Goal: Communication & Community: Answer question/provide support

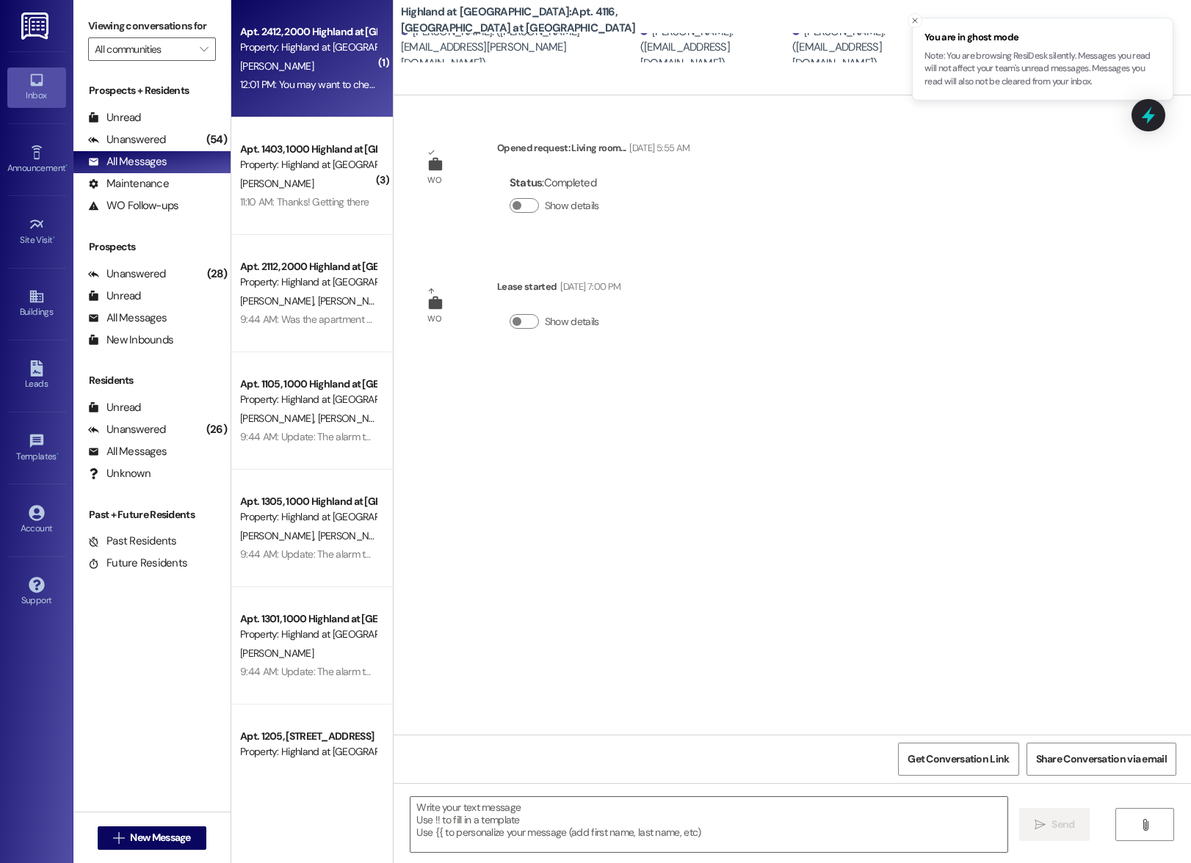
click at [304, 63] on div "[PERSON_NAME]" at bounding box center [308, 66] width 139 height 18
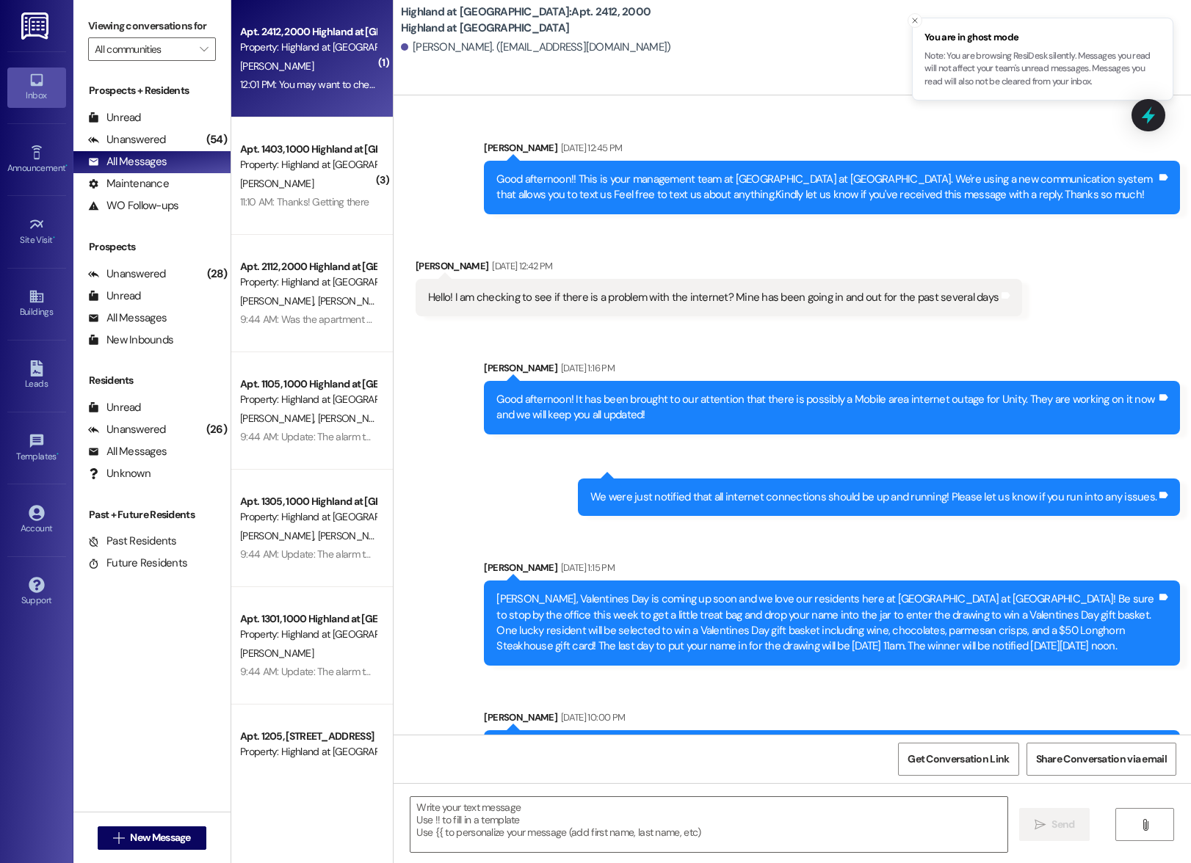
scroll to position [48335, 0]
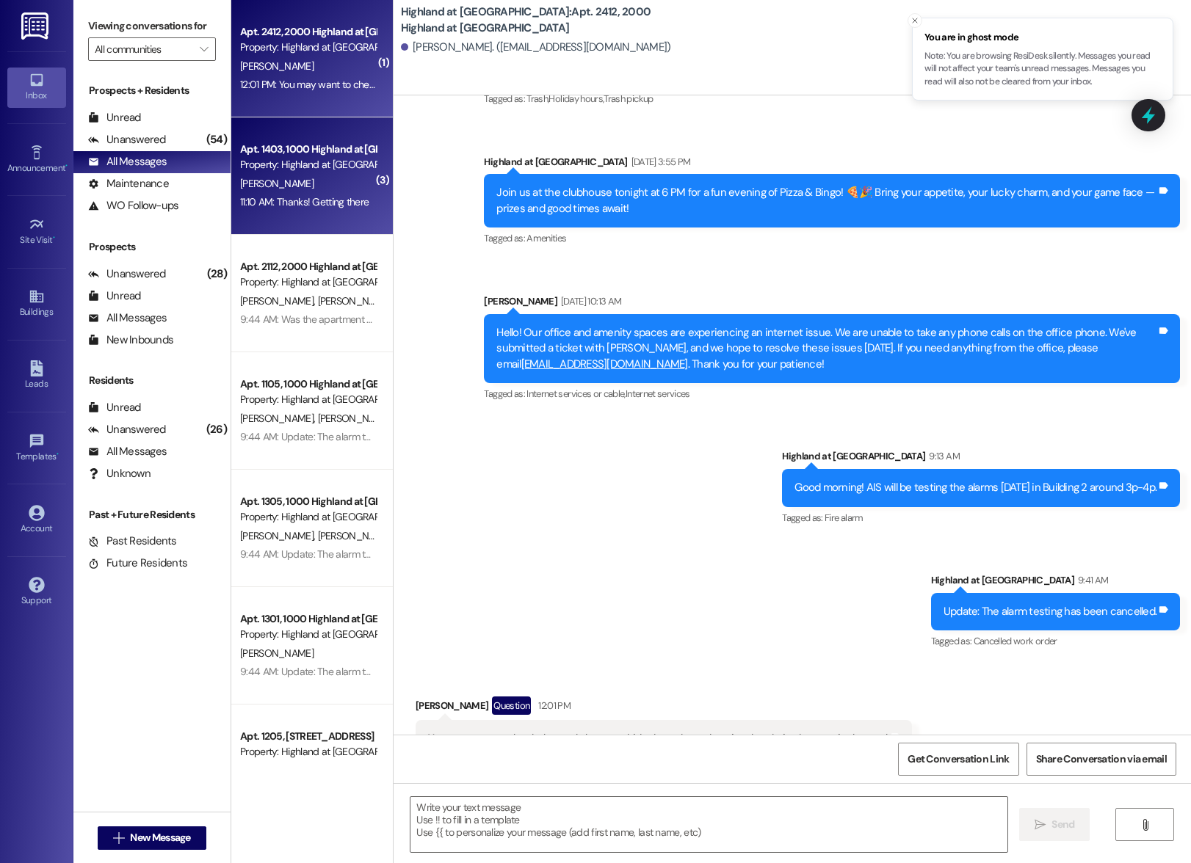
click at [297, 171] on div "Property: Highland at [GEOGRAPHIC_DATA]" at bounding box center [308, 164] width 136 height 15
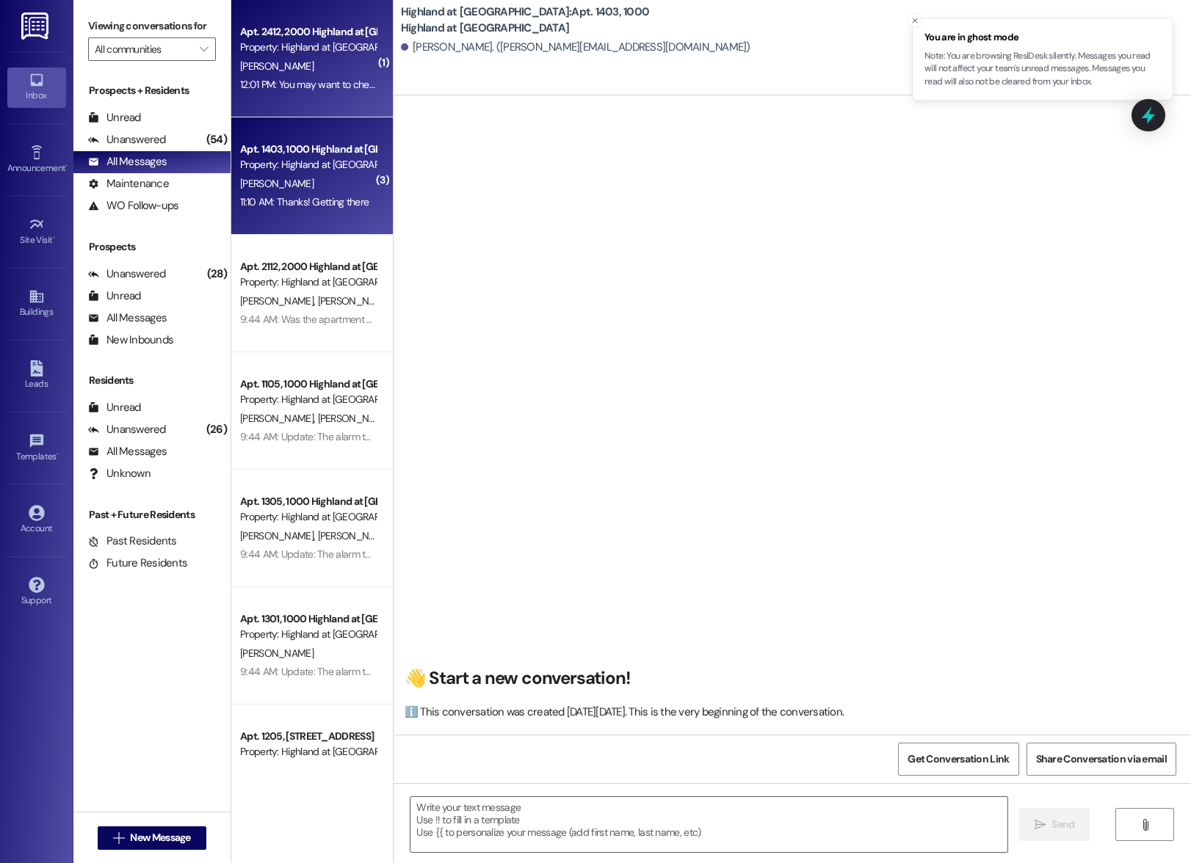
click at [302, 65] on div "[PERSON_NAME]" at bounding box center [308, 66] width 139 height 18
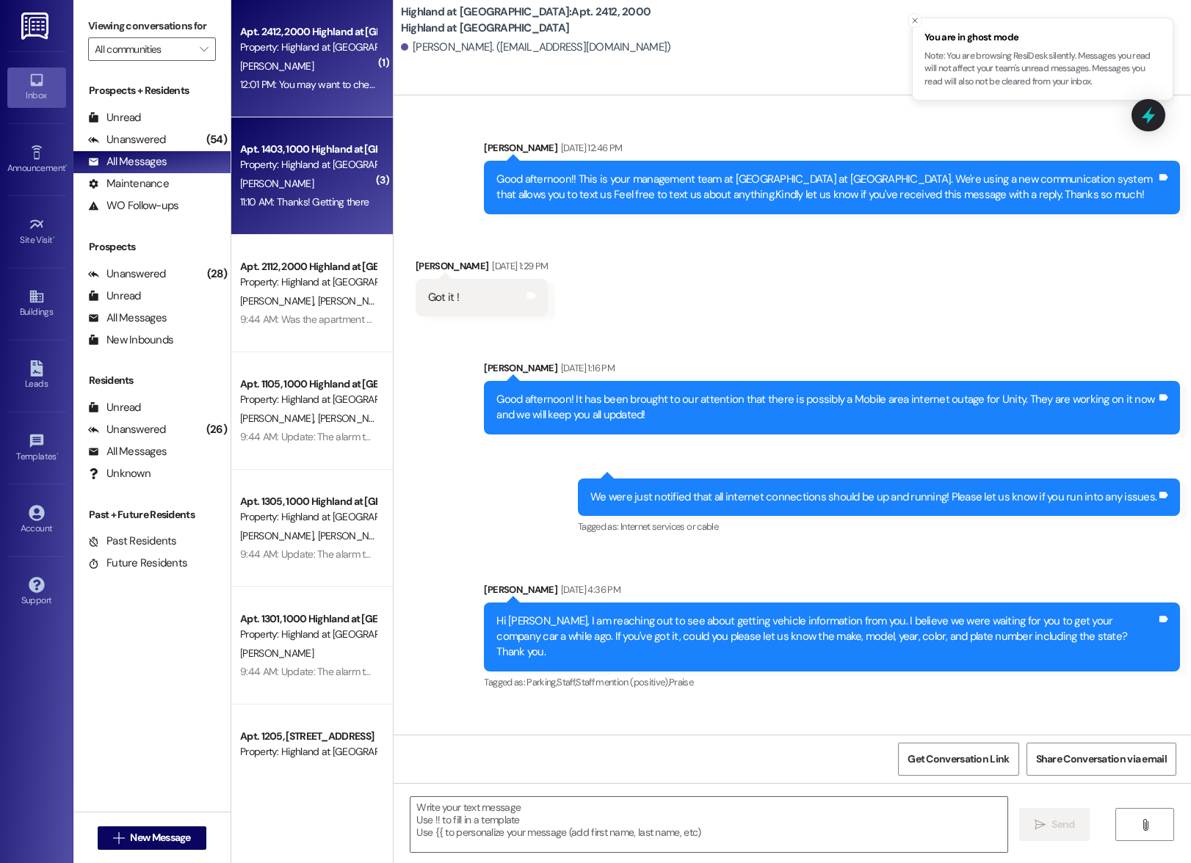
click at [296, 180] on div "[PERSON_NAME]" at bounding box center [308, 184] width 139 height 18
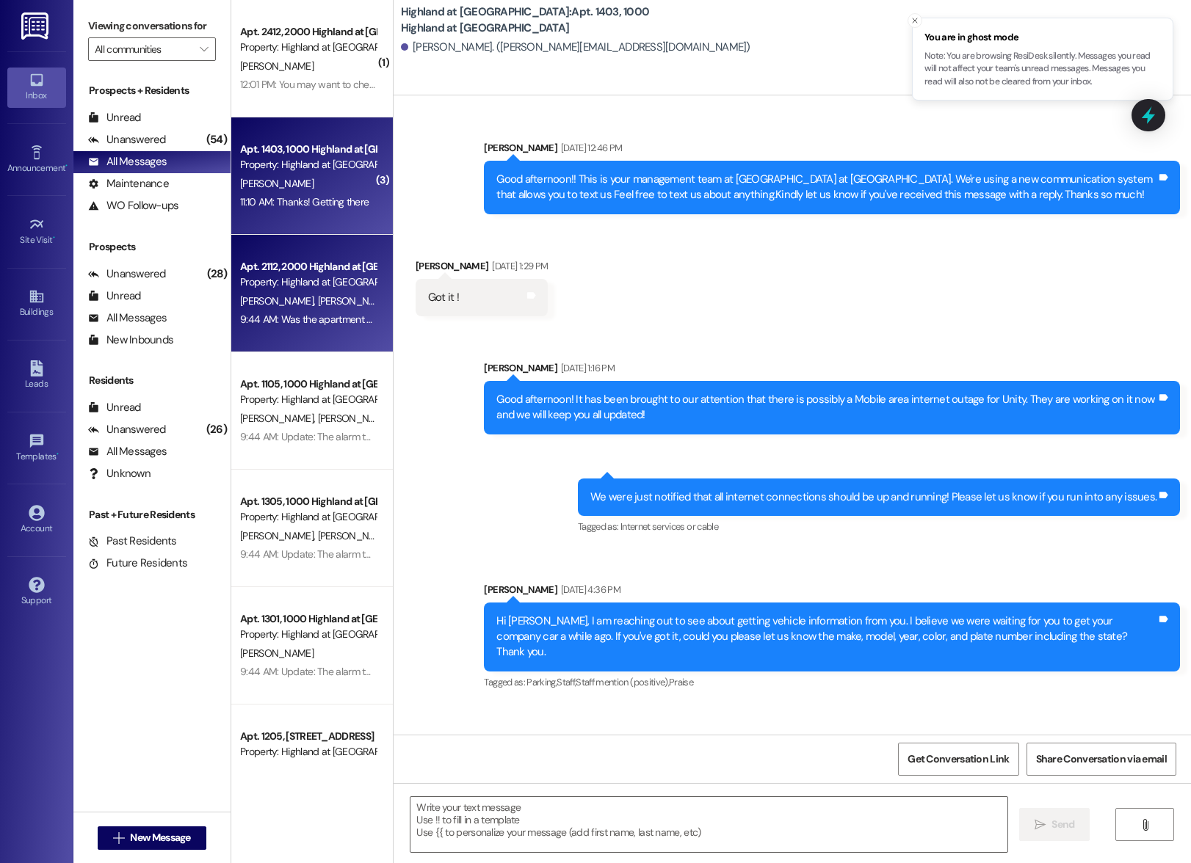
click at [296, 308] on div "T. [PERSON_NAME]" at bounding box center [308, 301] width 139 height 18
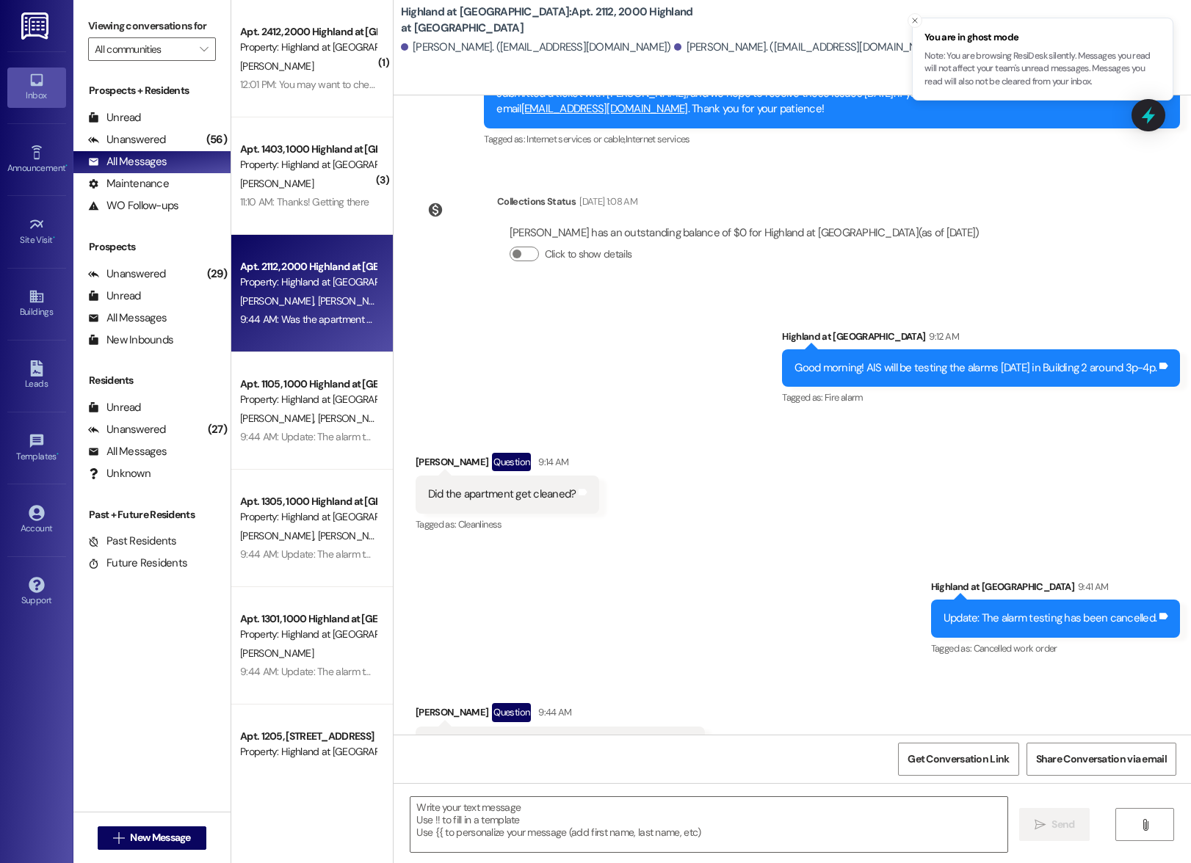
scroll to position [5328, 0]
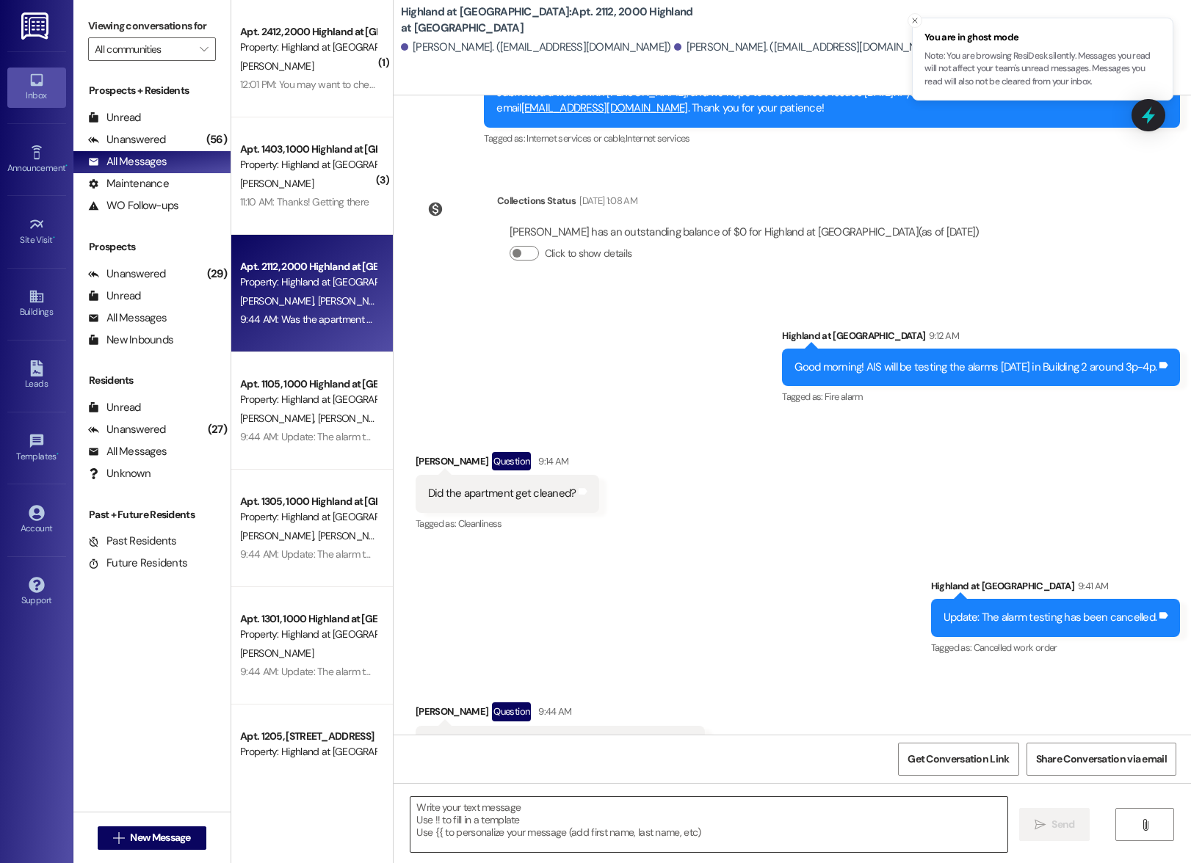
click at [573, 806] on textarea at bounding box center [708, 824] width 597 height 55
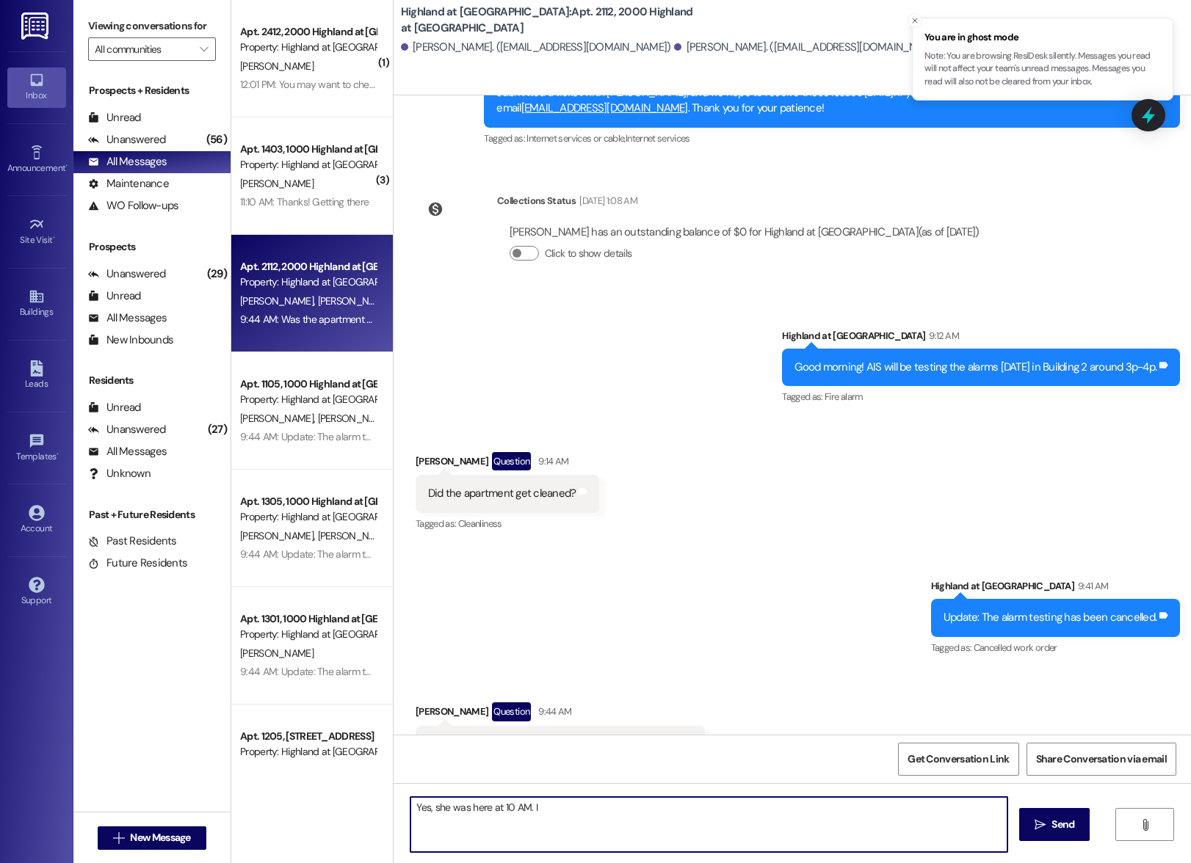
type textarea "Yes, she was here at 10 AM."
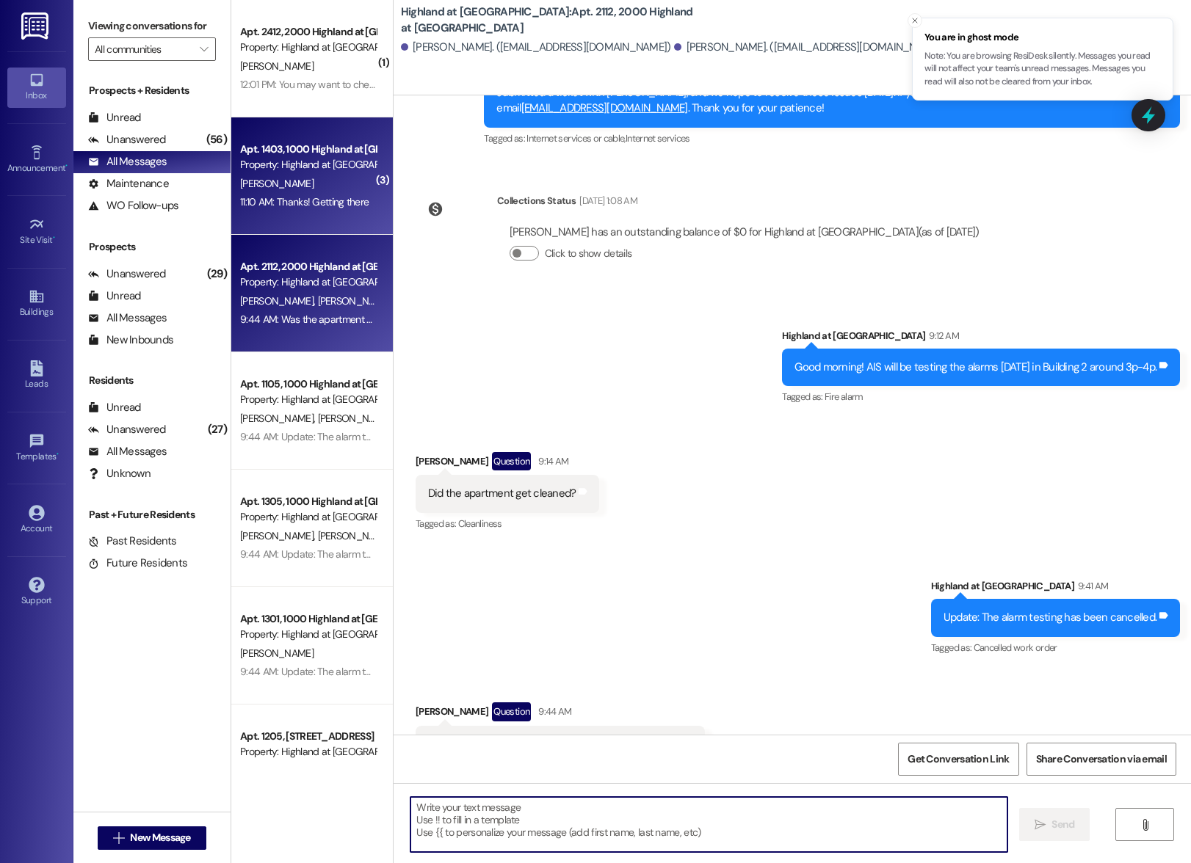
scroll to position [5328, 0]
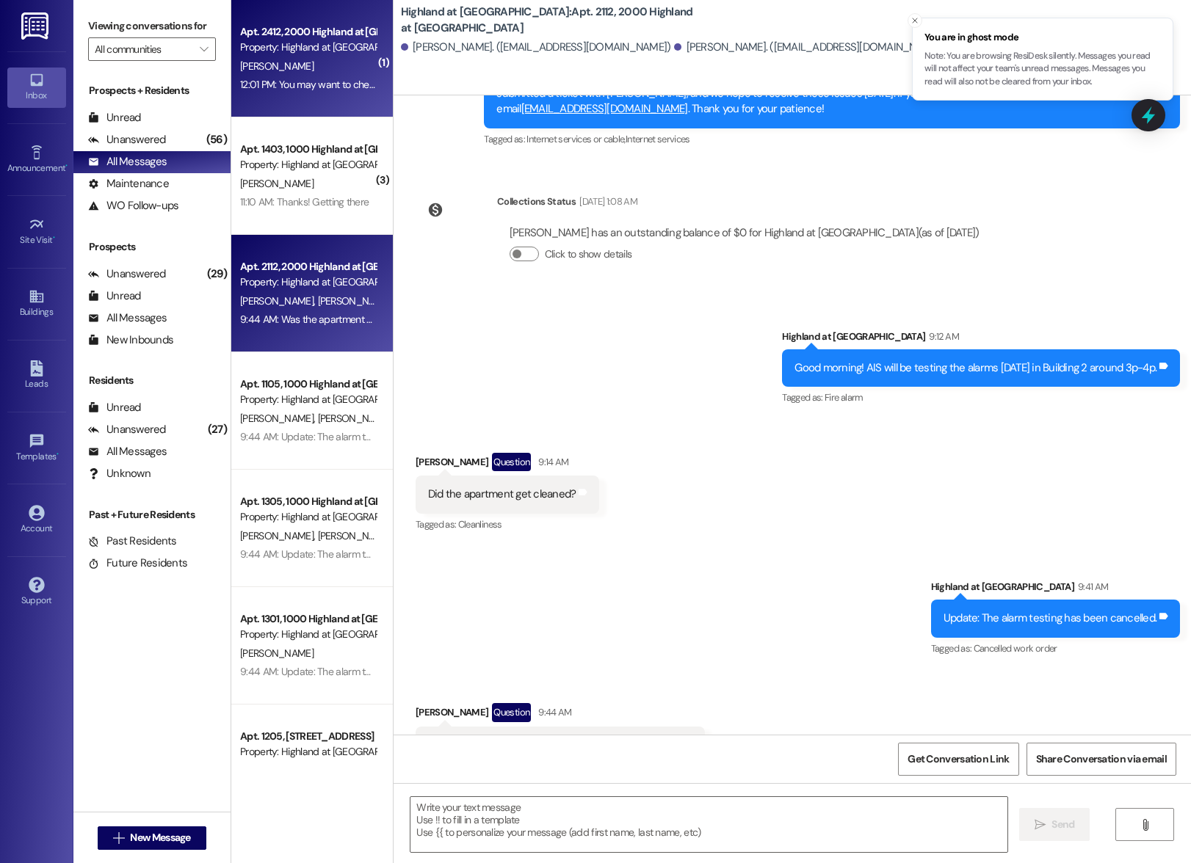
click at [322, 83] on div "12:01 PM: You may want to check the pool, there are kids down there dragging th…" at bounding box center [470, 84] width 460 height 13
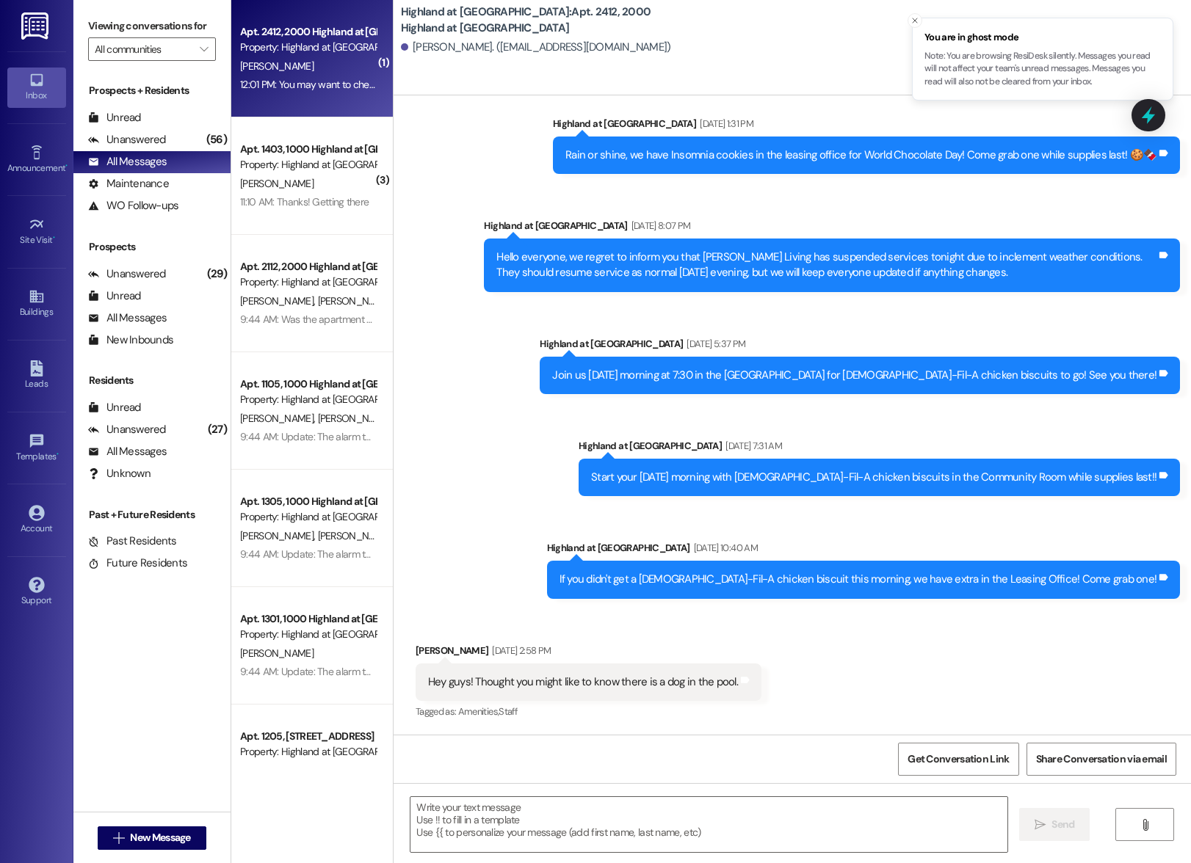
scroll to position [48335, 0]
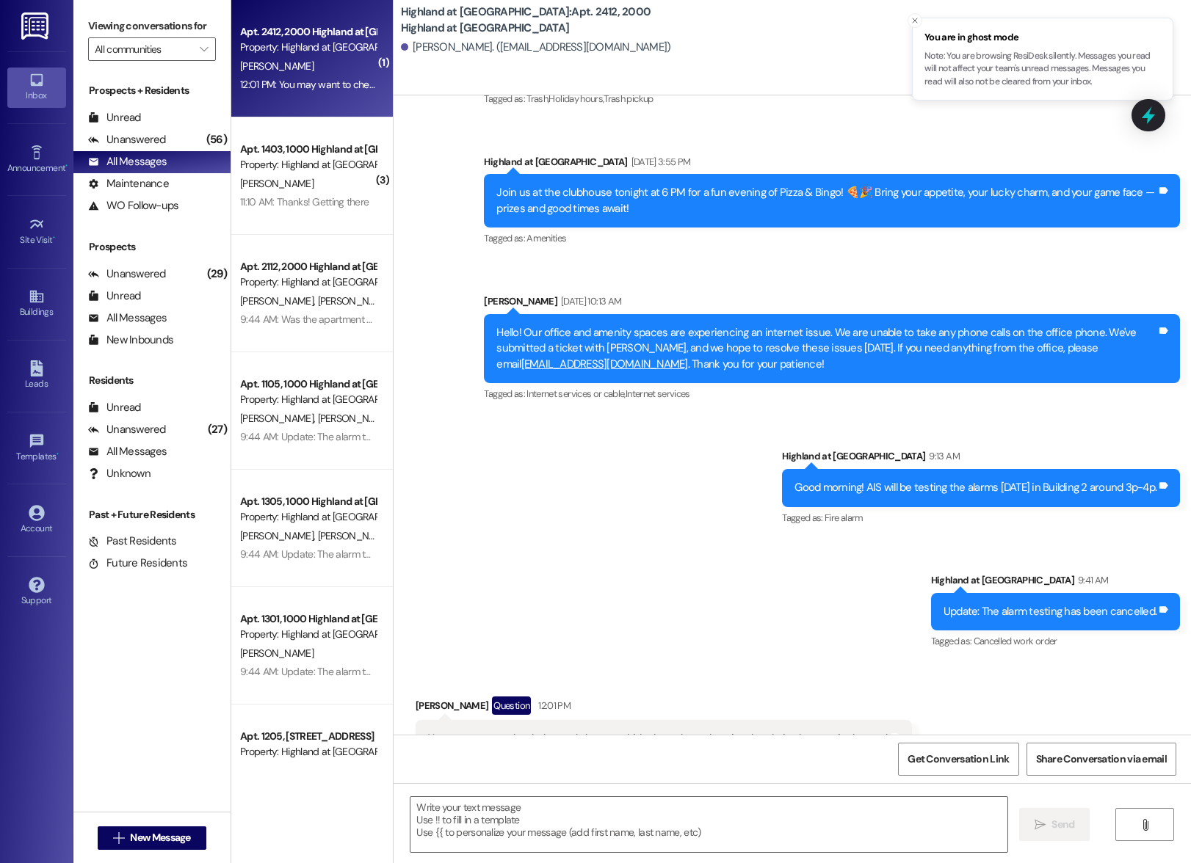
click at [620, 853] on div " Send " at bounding box center [792, 838] width 797 height 110
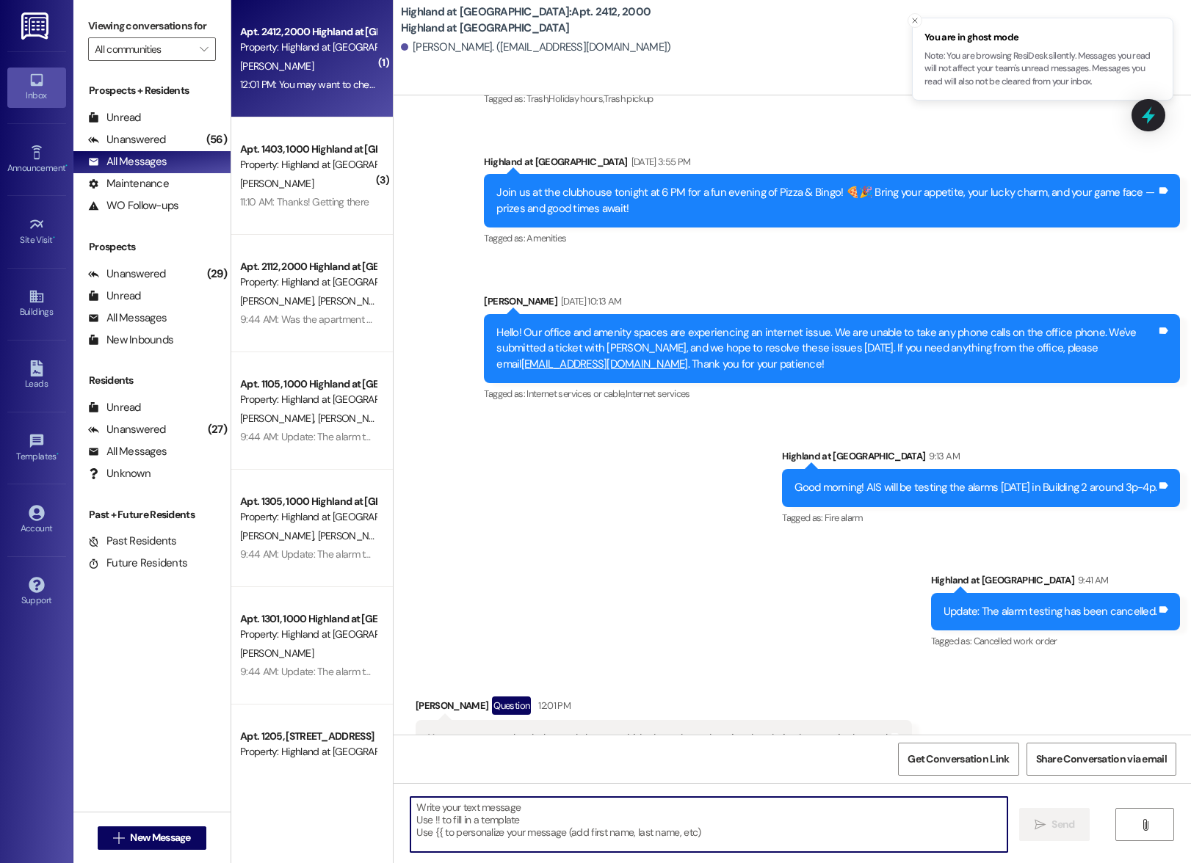
click at [617, 802] on textarea at bounding box center [708, 824] width 597 height 55
type textarea "Thank you"
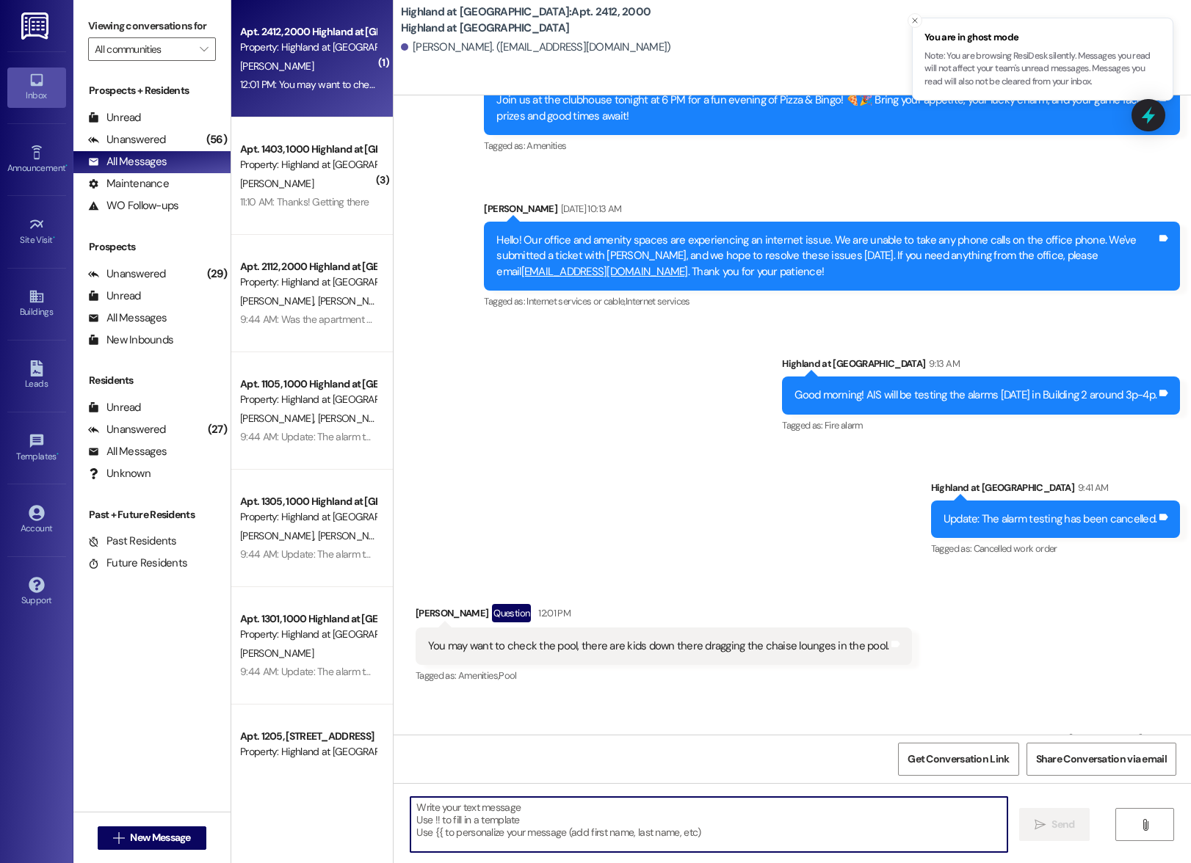
scroll to position [48438, 0]
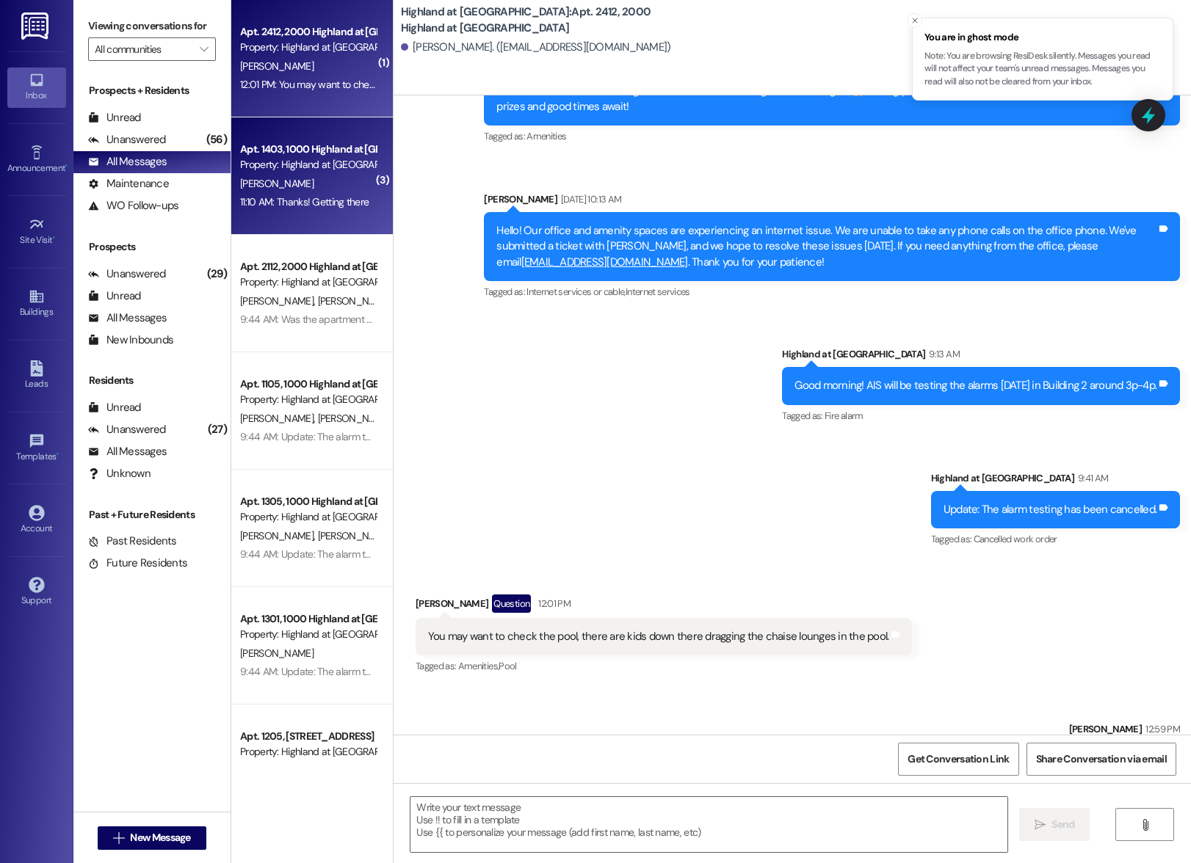
click at [264, 164] on div "Property: Highland at [GEOGRAPHIC_DATA]" at bounding box center [308, 164] width 136 height 15
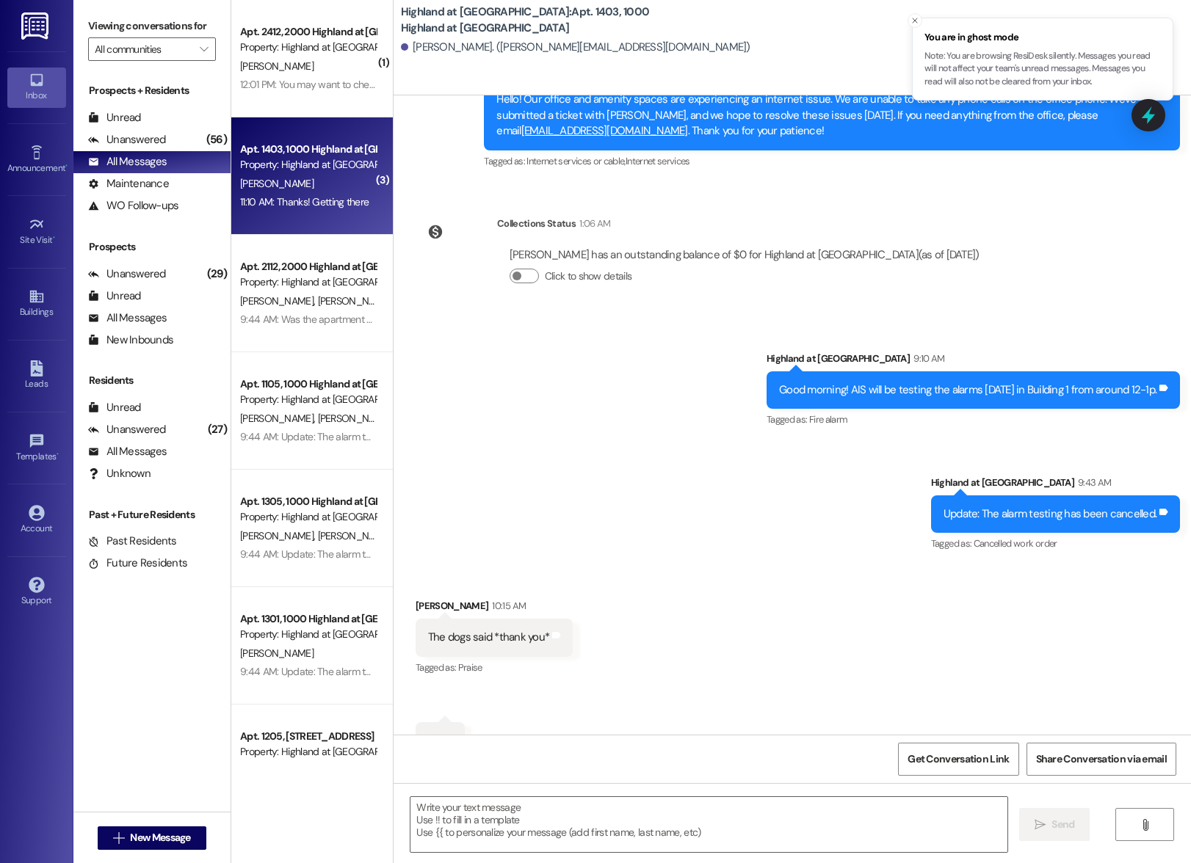
scroll to position [71135, 0]
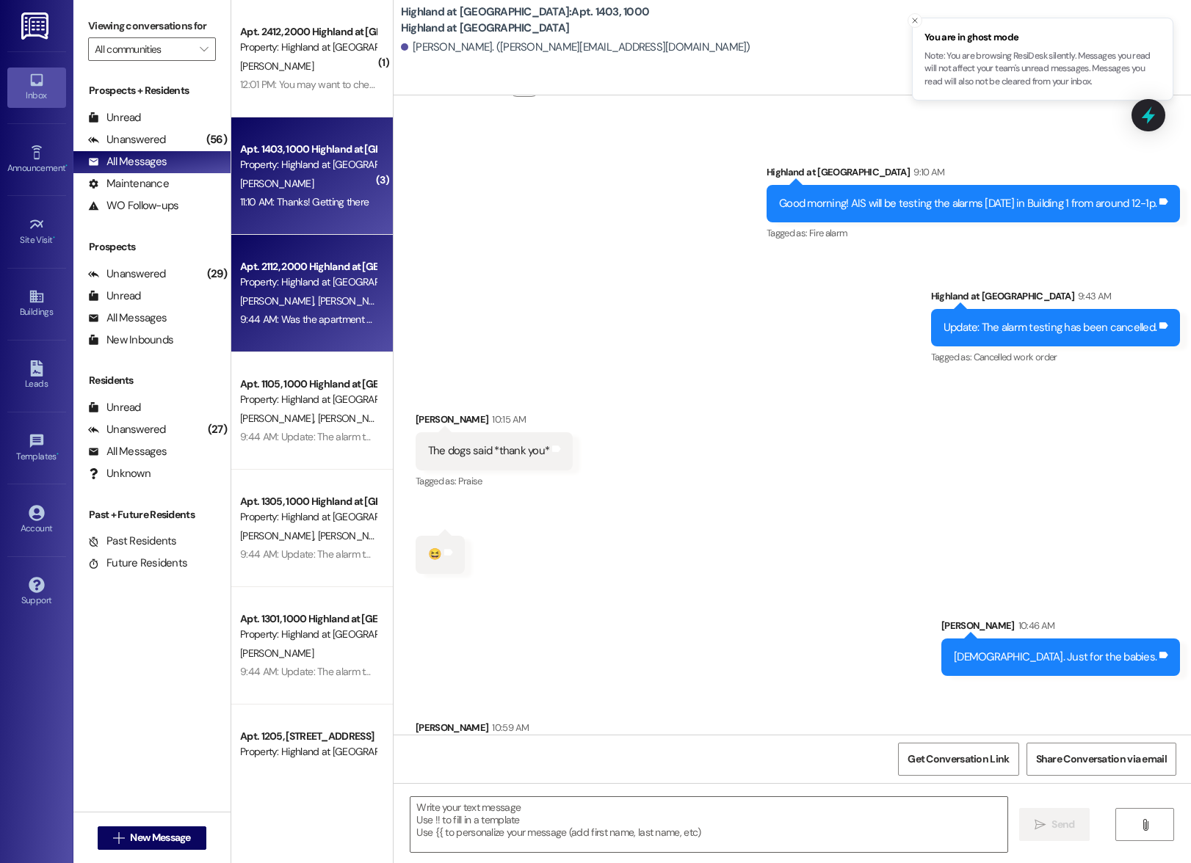
click at [292, 273] on div "Apt. 2112, 2000 Highland at [GEOGRAPHIC_DATA]" at bounding box center [308, 266] width 136 height 15
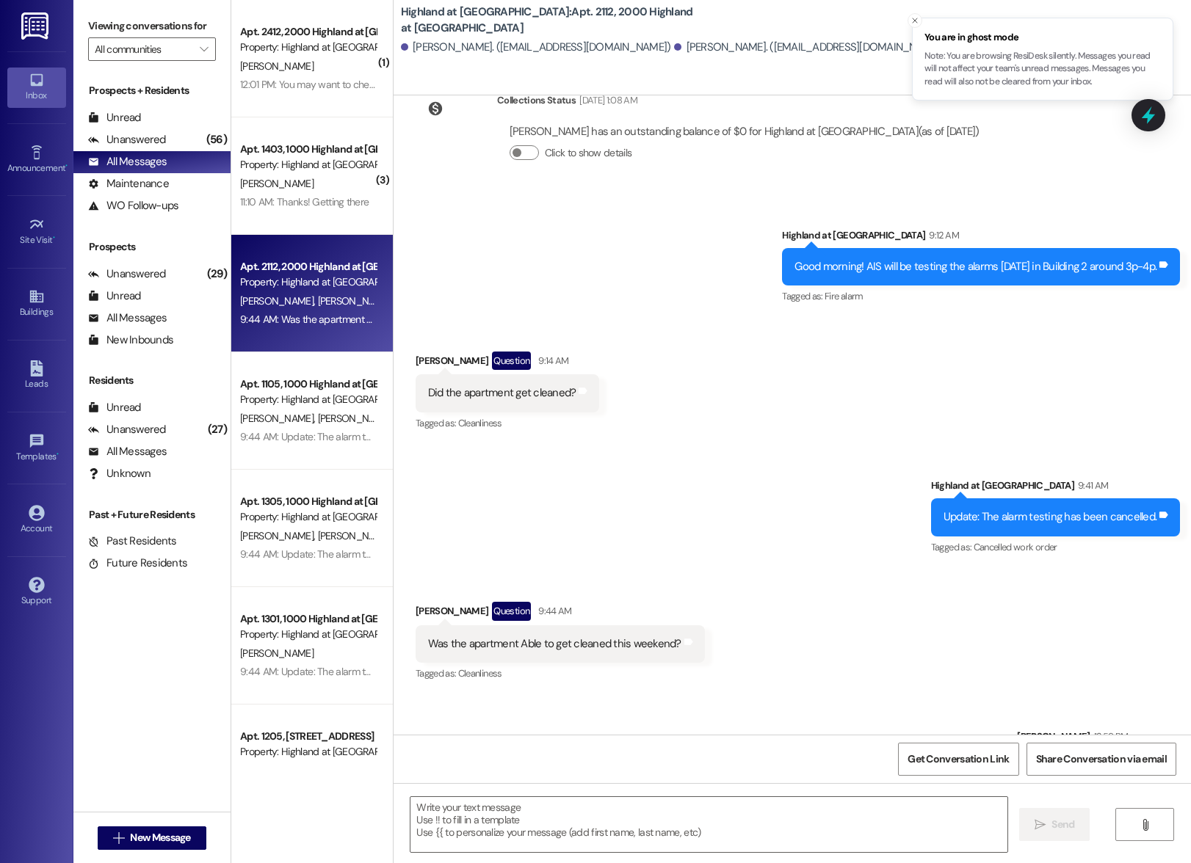
scroll to position [5431, 0]
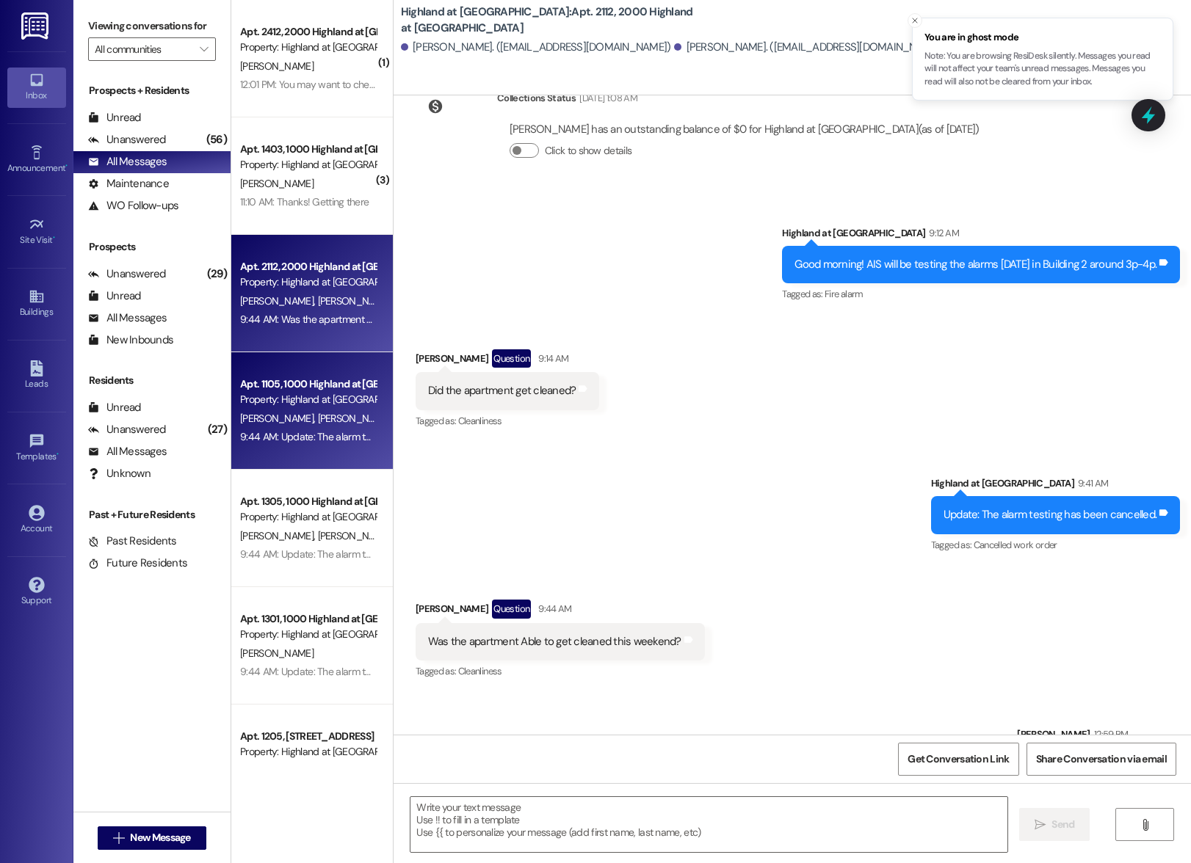
click at [317, 414] on span "[PERSON_NAME]" at bounding box center [353, 418] width 73 height 13
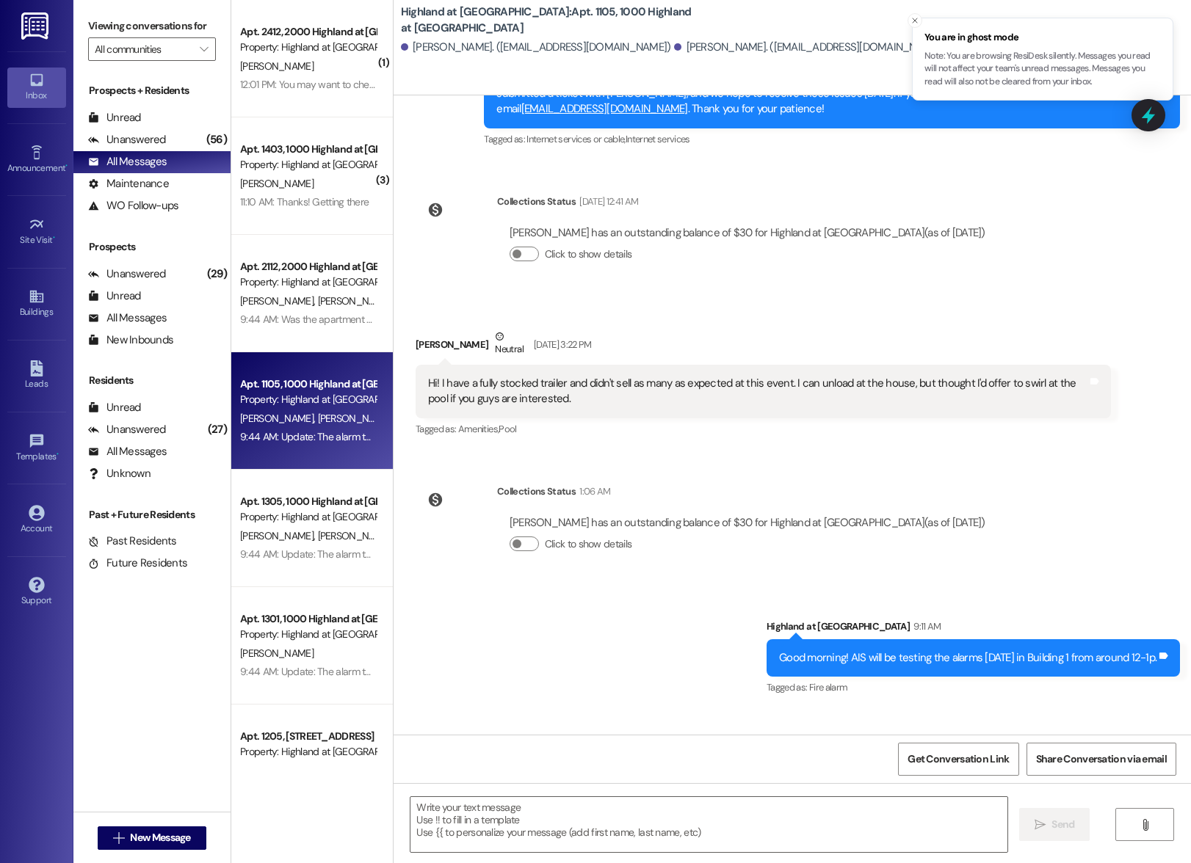
scroll to position [5654, 0]
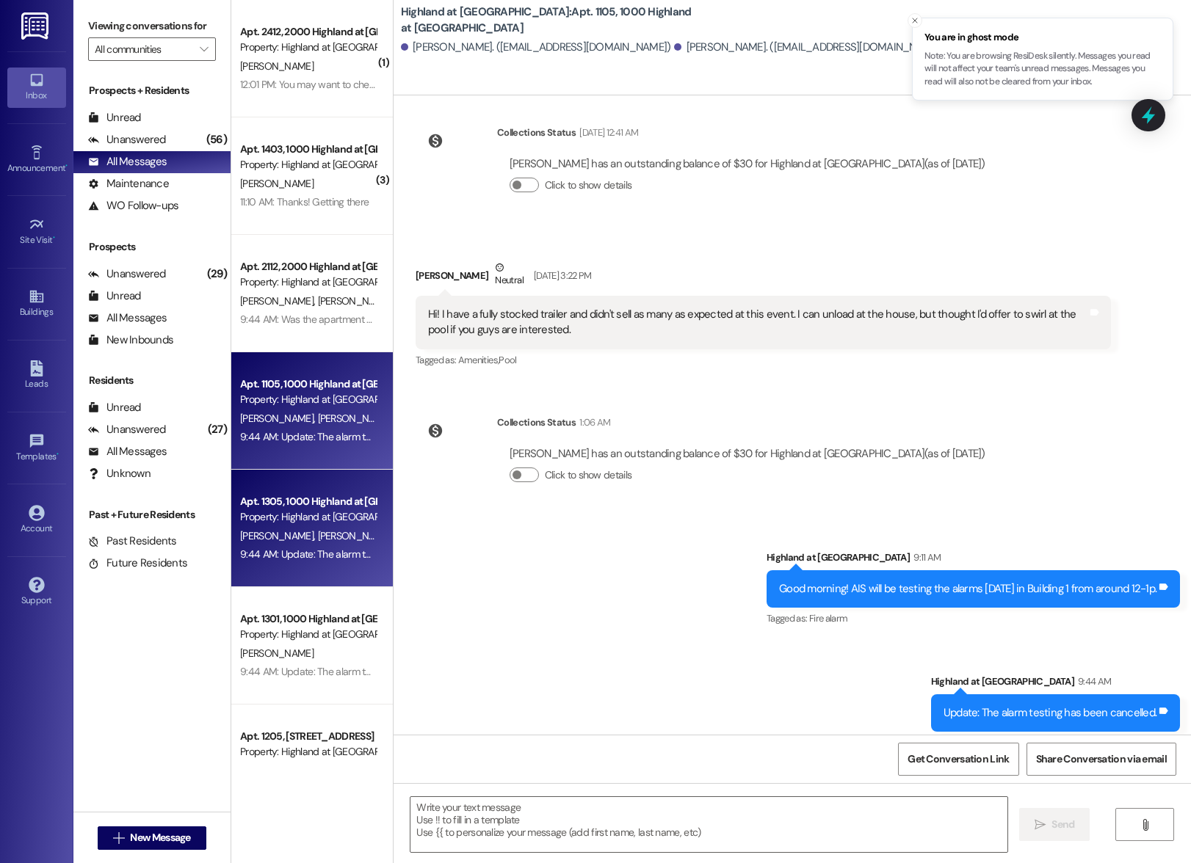
click at [326, 510] on div "Property: Highland at [GEOGRAPHIC_DATA]" at bounding box center [308, 516] width 136 height 15
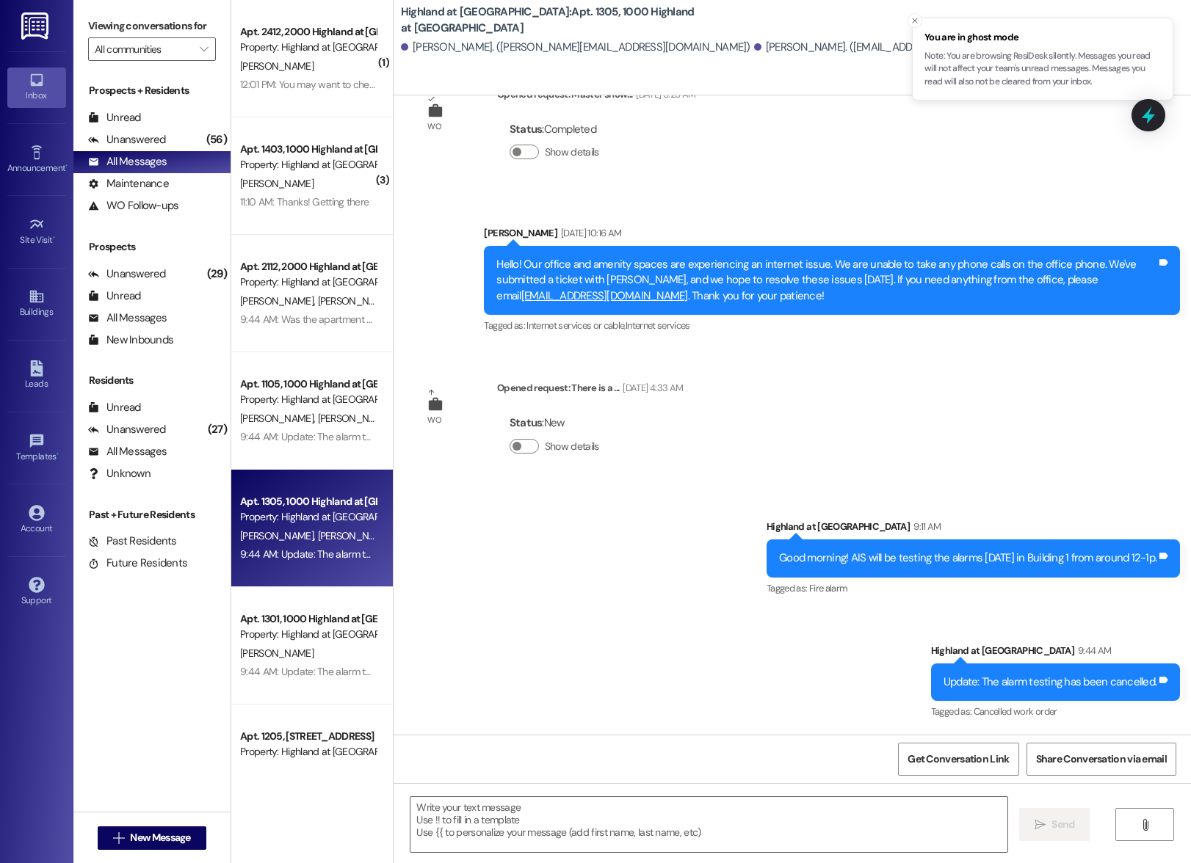
scroll to position [280, 0]
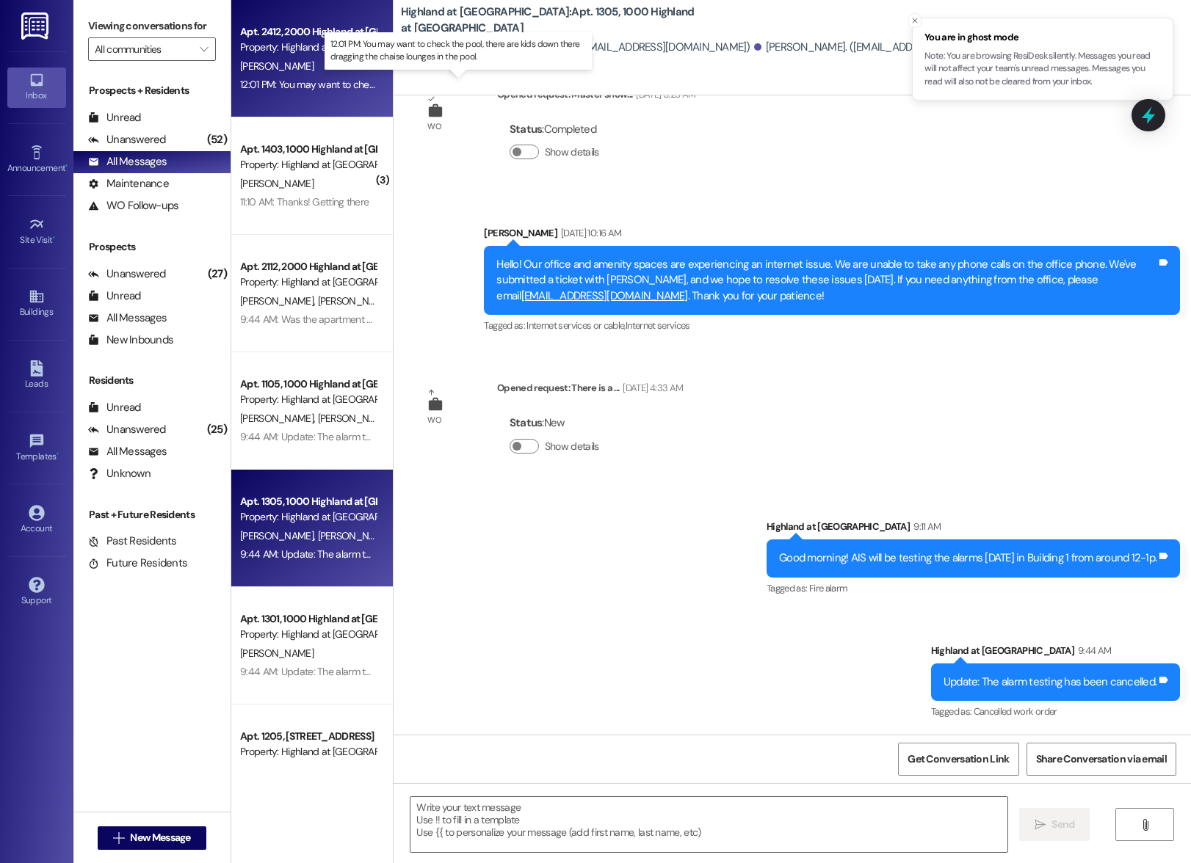
click at [264, 84] on div "12:01 PM: You may want to check the pool, there are kids down there dragging th…" at bounding box center [470, 84] width 460 height 13
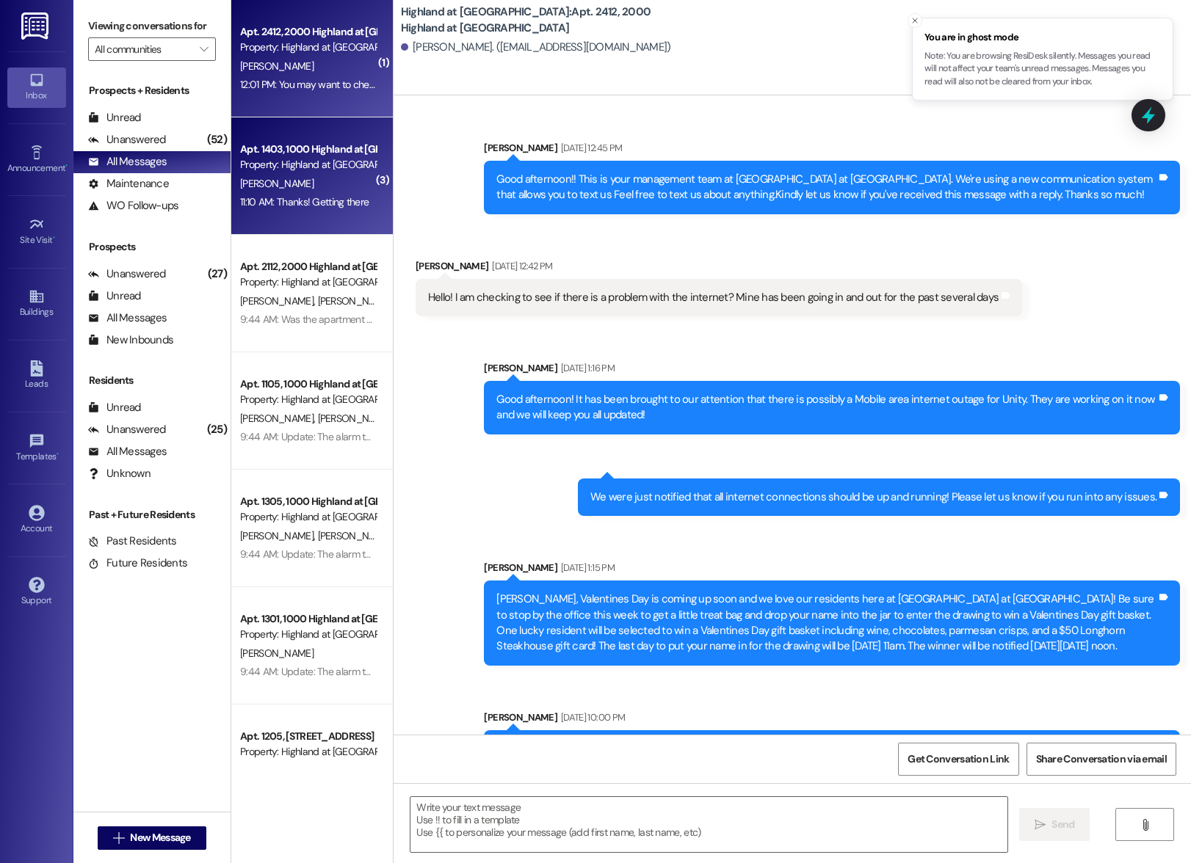
click at [272, 197] on div "11:10 AM: Thanks! Getting there 11:10 AM: Thanks! Getting there" at bounding box center [304, 201] width 128 height 13
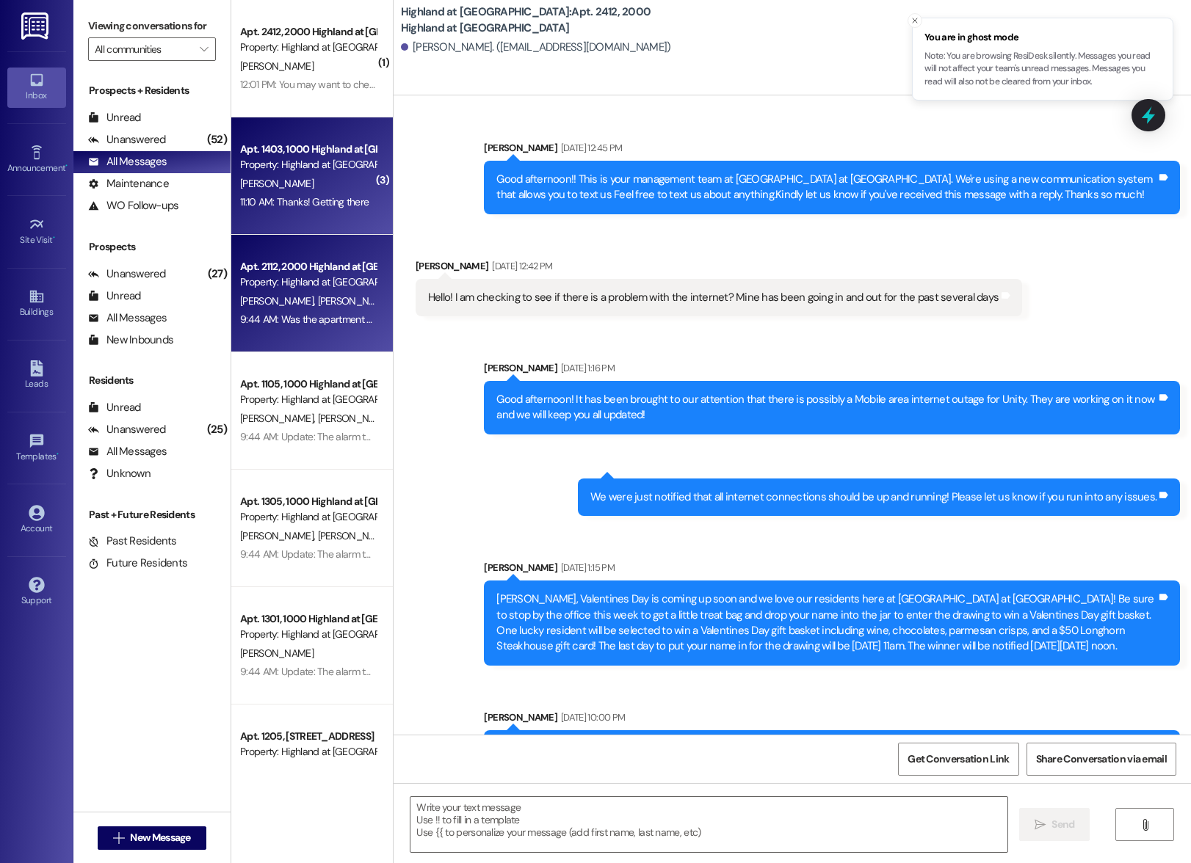
scroll to position [48335, 0]
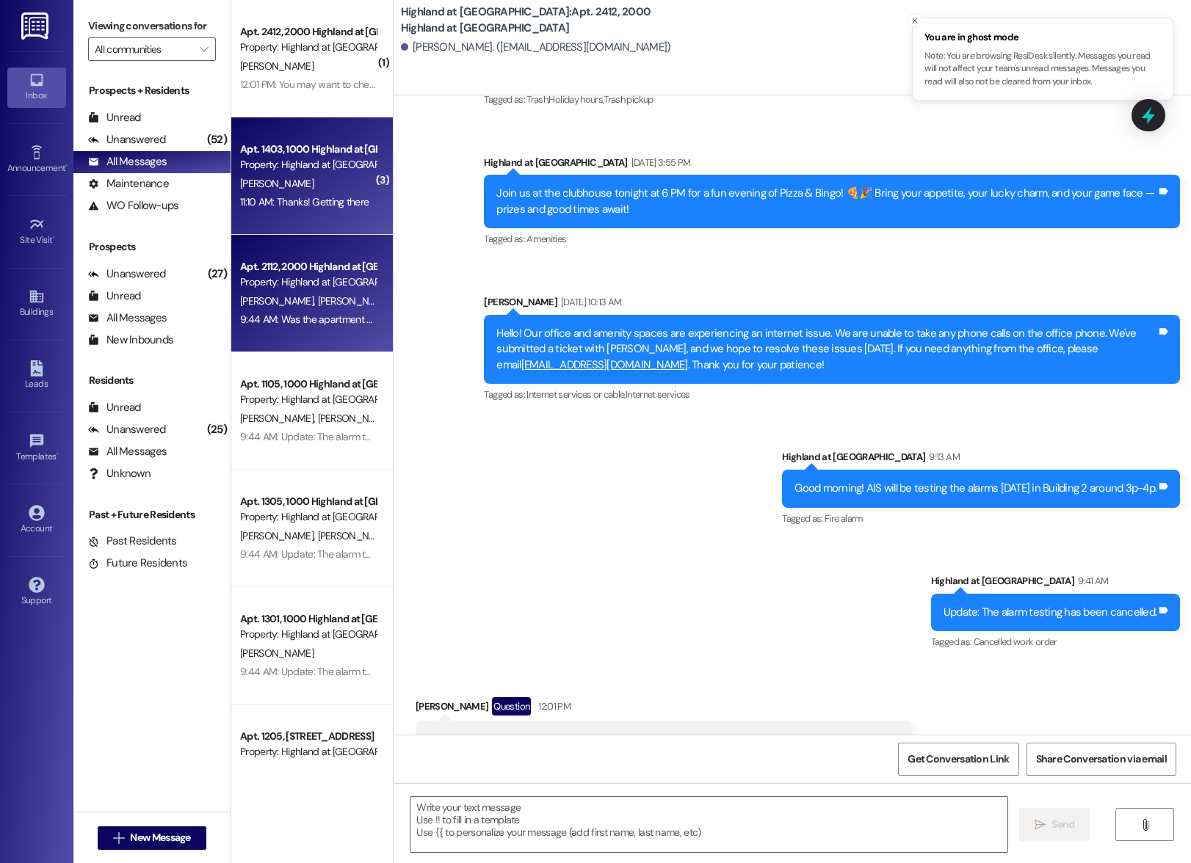
click at [287, 308] on div "T. [PERSON_NAME]" at bounding box center [308, 301] width 139 height 18
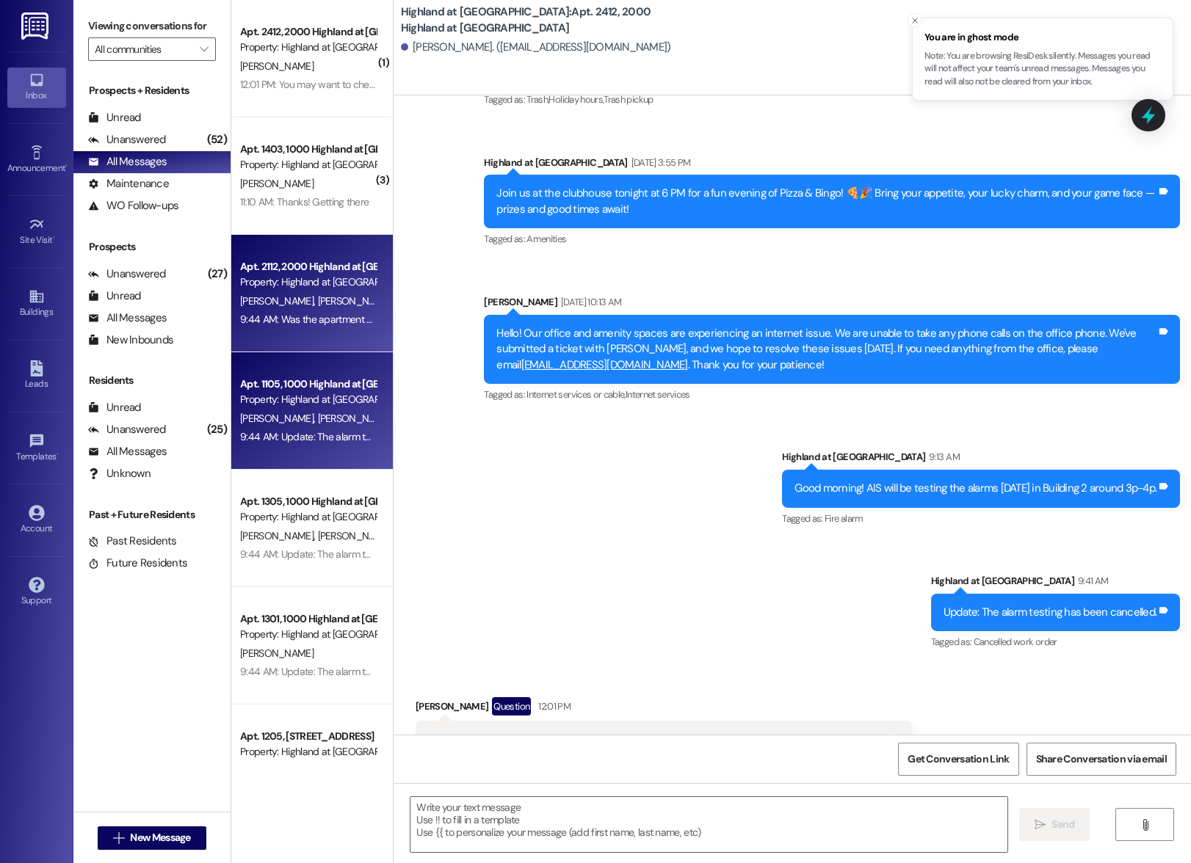
click at [276, 407] on div "Property: Highland at [GEOGRAPHIC_DATA]" at bounding box center [308, 399] width 136 height 15
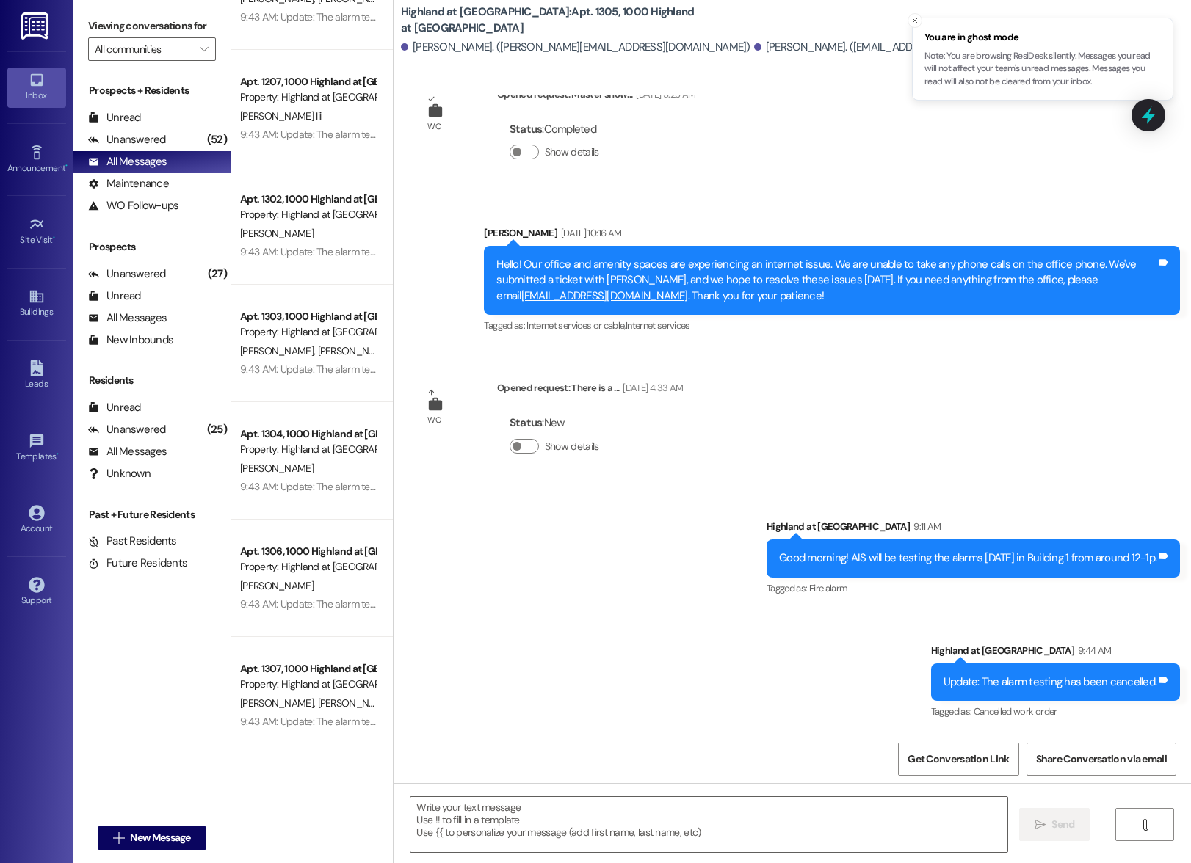
scroll to position [908, 0]
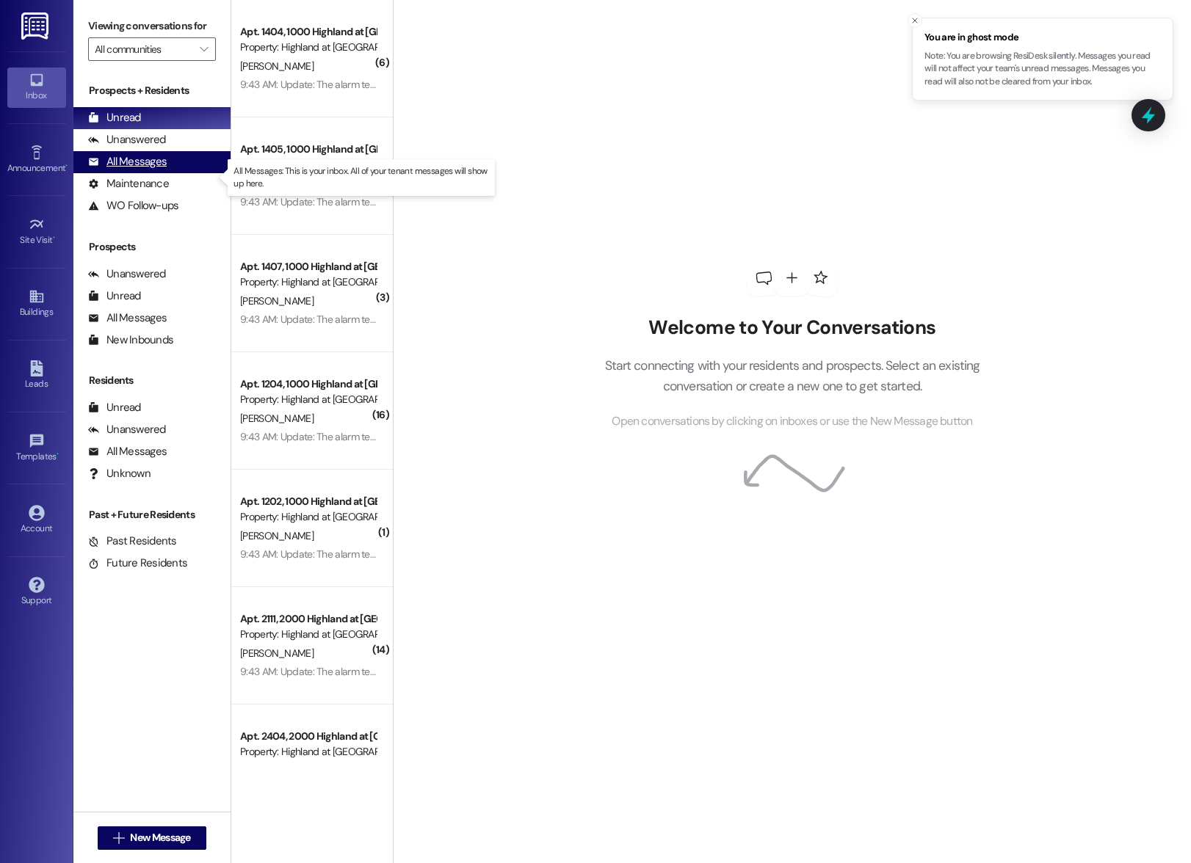
click at [112, 170] on div "All Messages" at bounding box center [127, 161] width 79 height 15
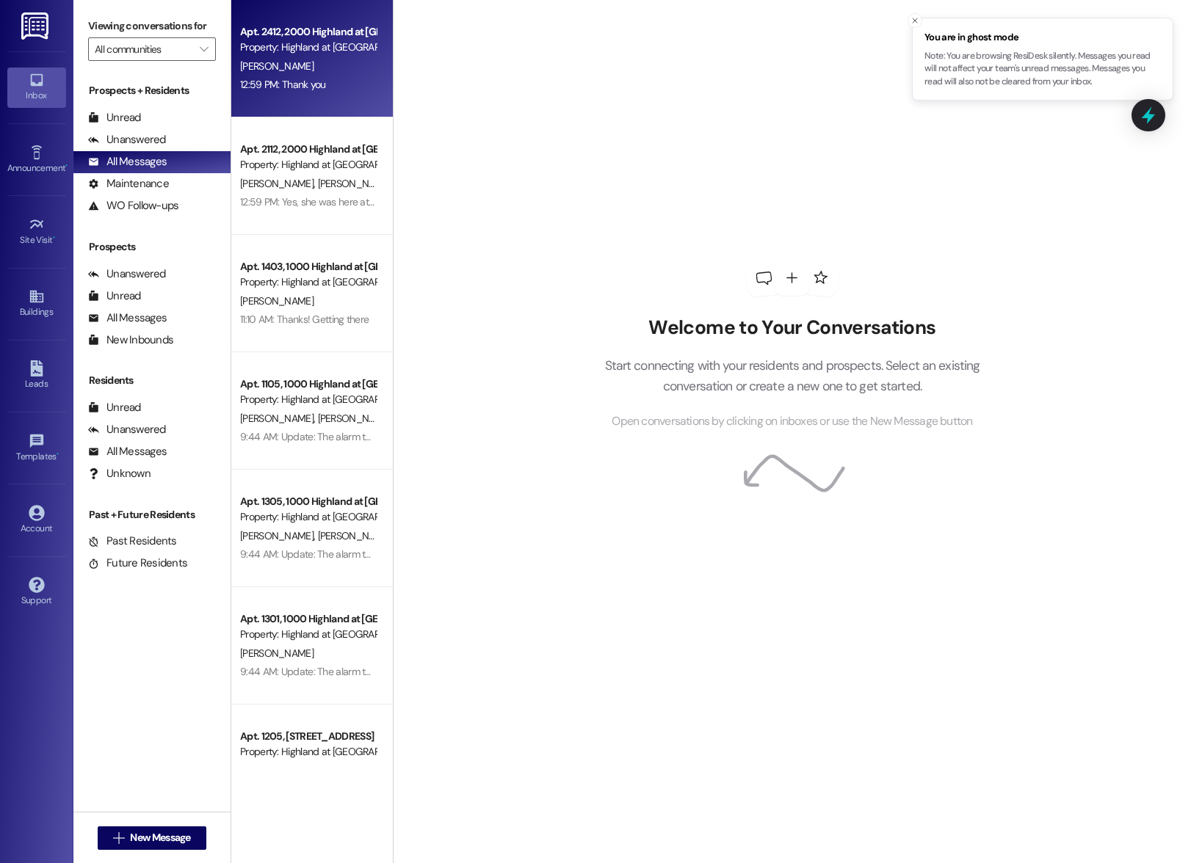
click at [334, 83] on div "12:59 PM: Thank you 12:59 PM: Thank you" at bounding box center [308, 85] width 139 height 18
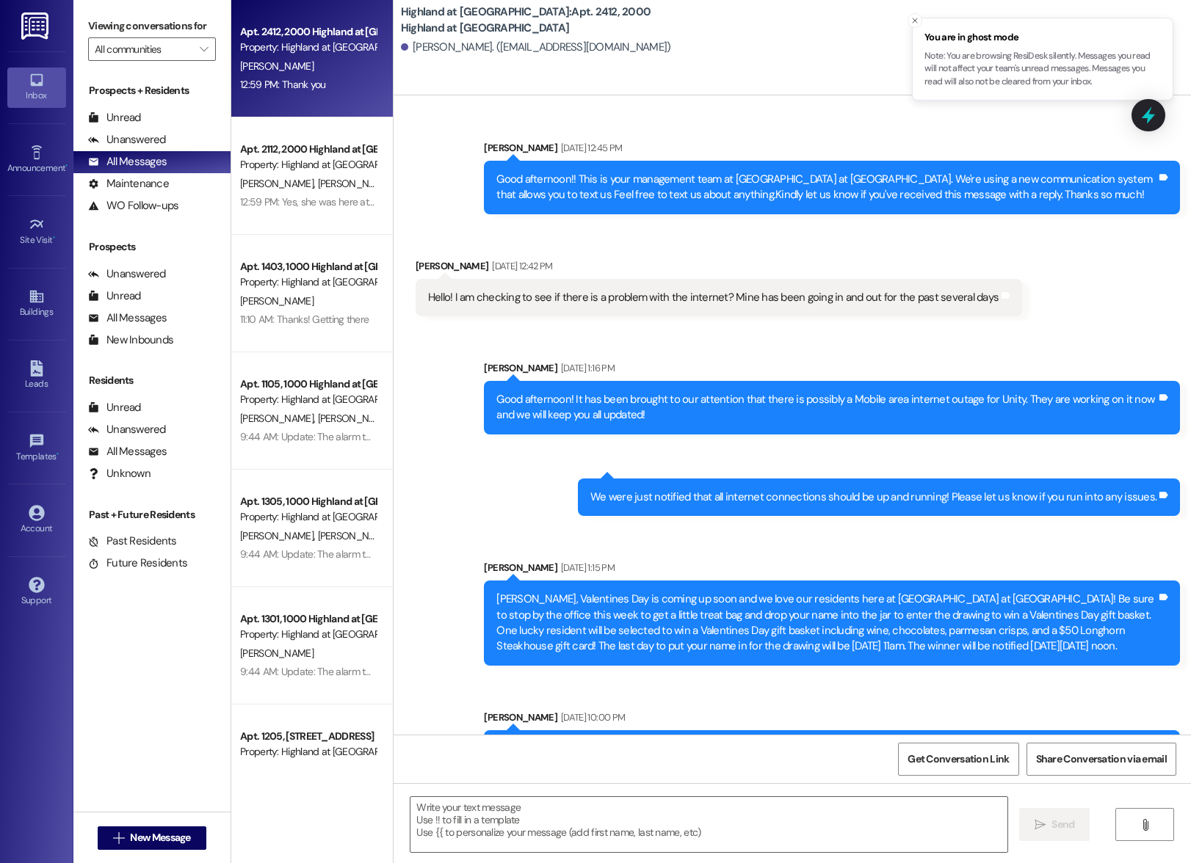
scroll to position [48438, 0]
